Goal: Navigation & Orientation: Find specific page/section

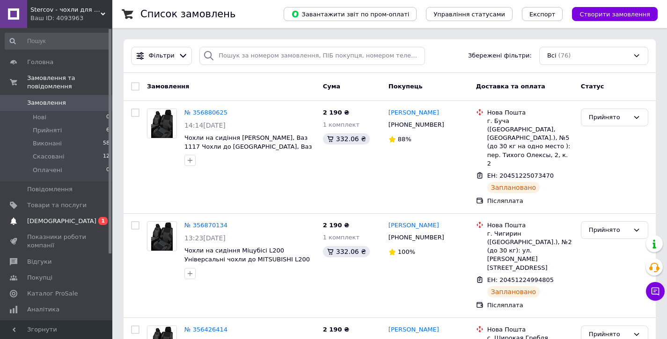
click at [70, 224] on span "[DEMOGRAPHIC_DATA]" at bounding box center [56, 221] width 59 height 8
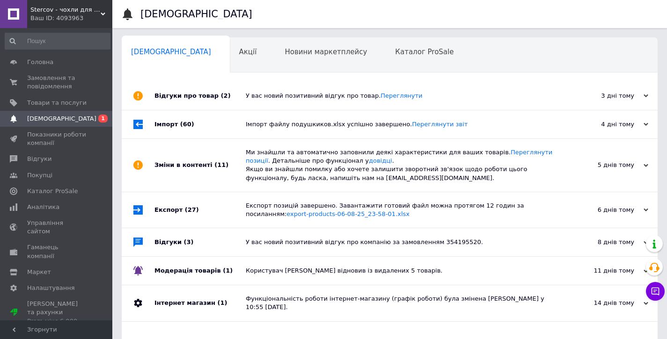
click at [228, 91] on div "Відгуки про товар (2)" at bounding box center [199, 96] width 91 height 28
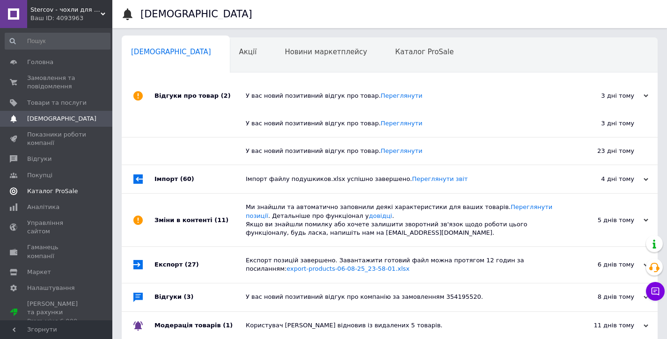
click at [68, 194] on span "Каталог ProSale" at bounding box center [52, 191] width 51 height 8
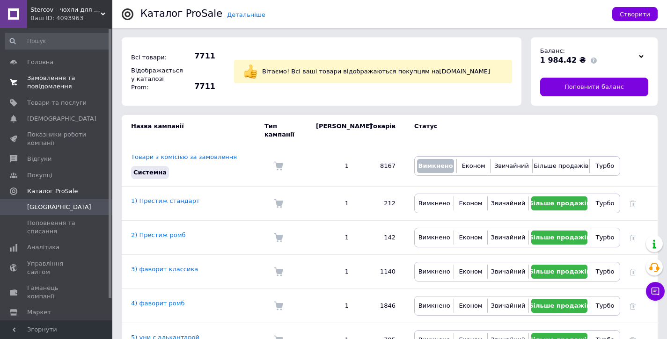
click at [61, 85] on span "Замовлення та повідомлення" at bounding box center [56, 82] width 59 height 17
